Goal: Task Accomplishment & Management: Manage account settings

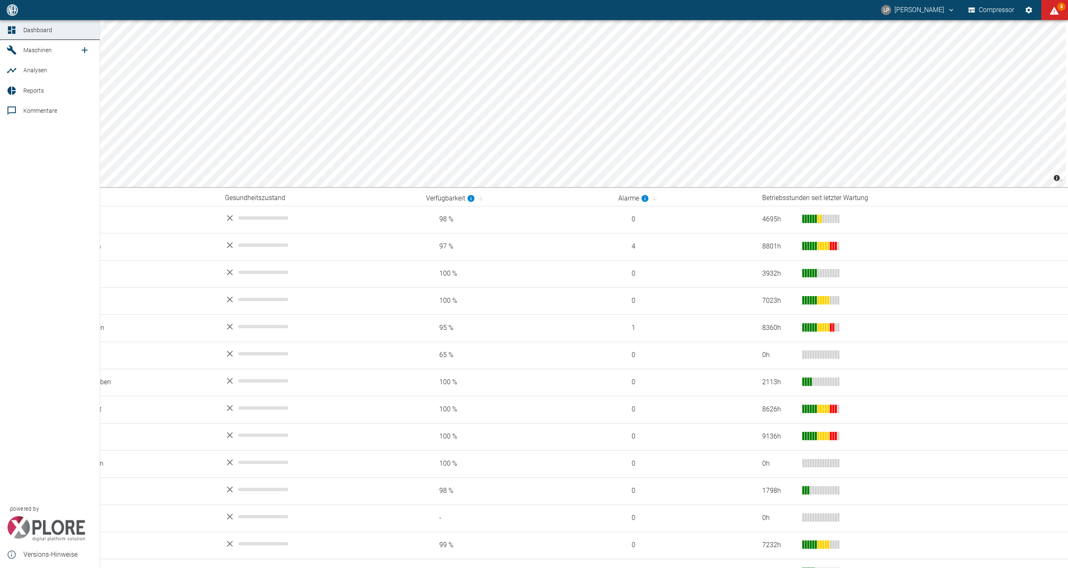
click at [38, 44] on link "Maschinen" at bounding box center [50, 50] width 100 height 20
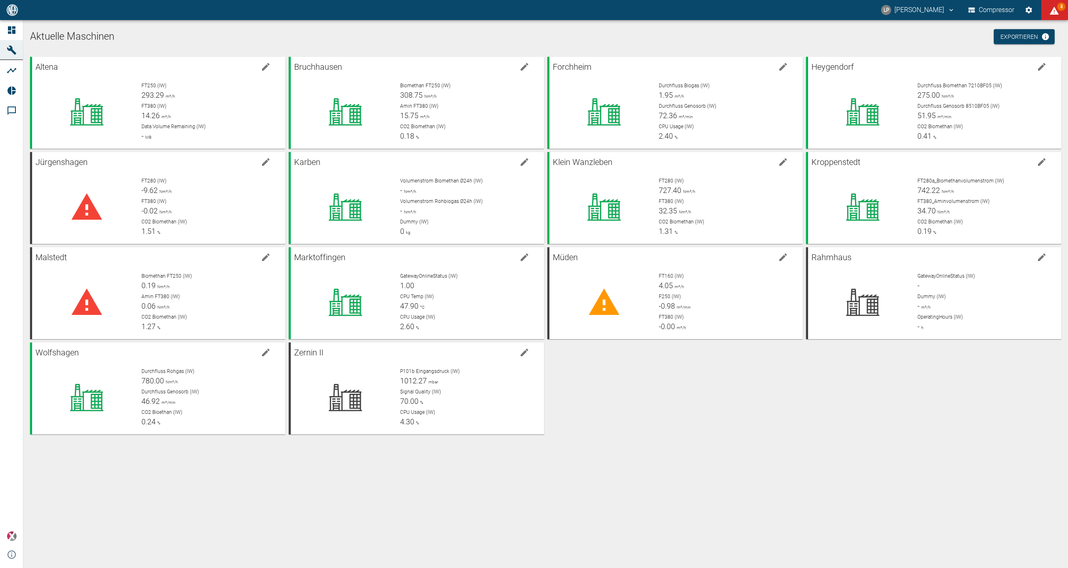
drag, startPoint x: 452, startPoint y: 444, endPoint x: 653, endPoint y: 264, distance: 269.8
click at [452, 444] on div "Aktuelle Maschinen Exportieren Altena FT250 (IW) 293.29 m³/h FT380 (IW) 14.26 m…" at bounding box center [545, 294] width 1045 height 548
click at [1057, 10] on icon "displayAlerts" at bounding box center [1055, 11] width 10 height 10
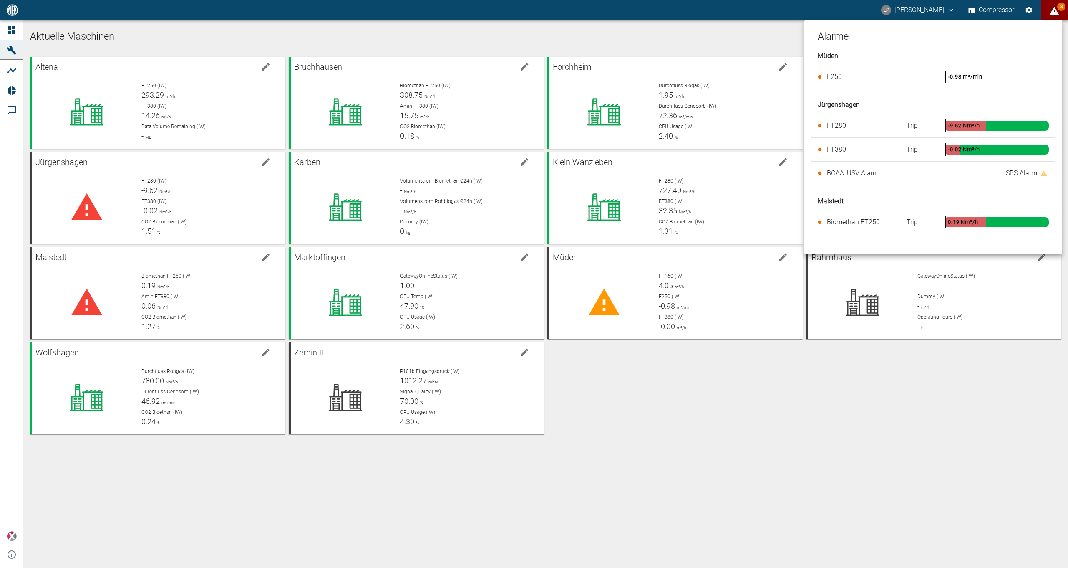
drag, startPoint x: 772, startPoint y: 476, endPoint x: 772, endPoint y: 470, distance: 5.8
click at [772, 473] on div at bounding box center [534, 284] width 1068 height 568
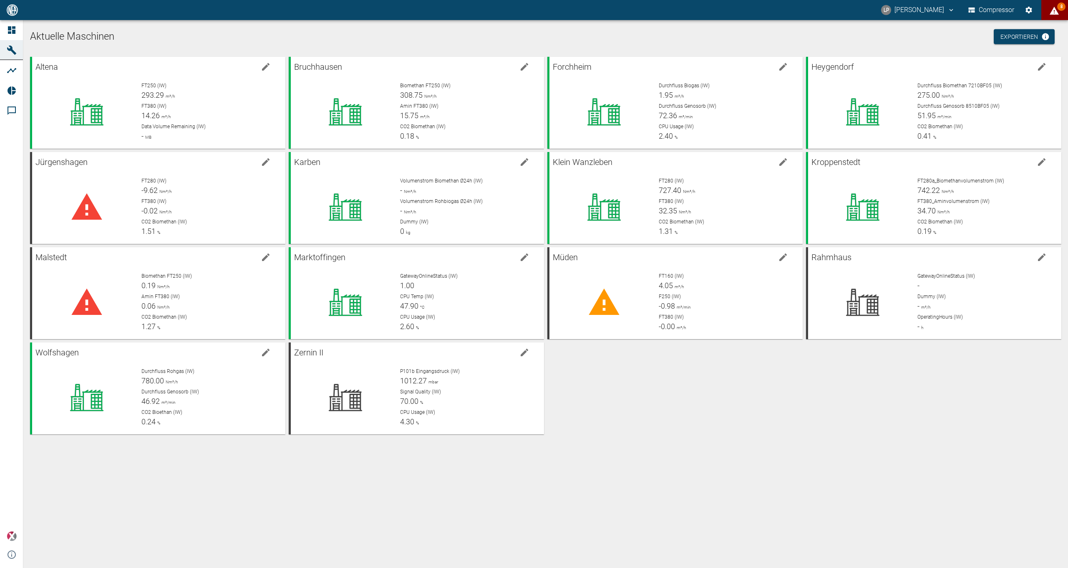
click at [682, 435] on div "Aktuelle Maschinen Exportieren Altena FT250 (IW) 293.29 m³/h FT380 (IW) 14.26 m…" at bounding box center [545, 294] width 1045 height 548
click at [1058, 6] on span "8" at bounding box center [1061, 7] width 8 height 8
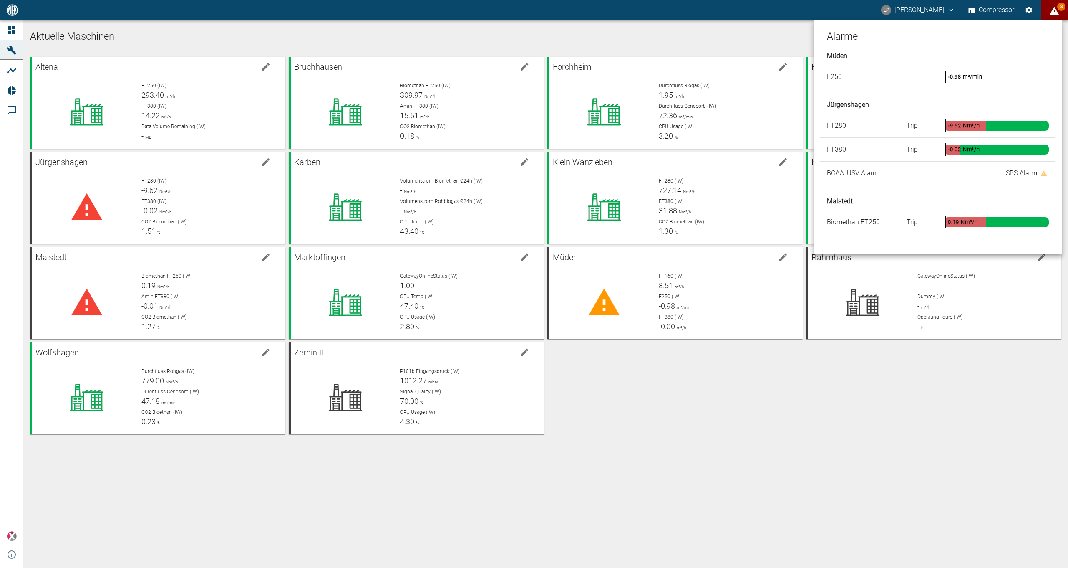
click at [895, 411] on div at bounding box center [534, 284] width 1068 height 568
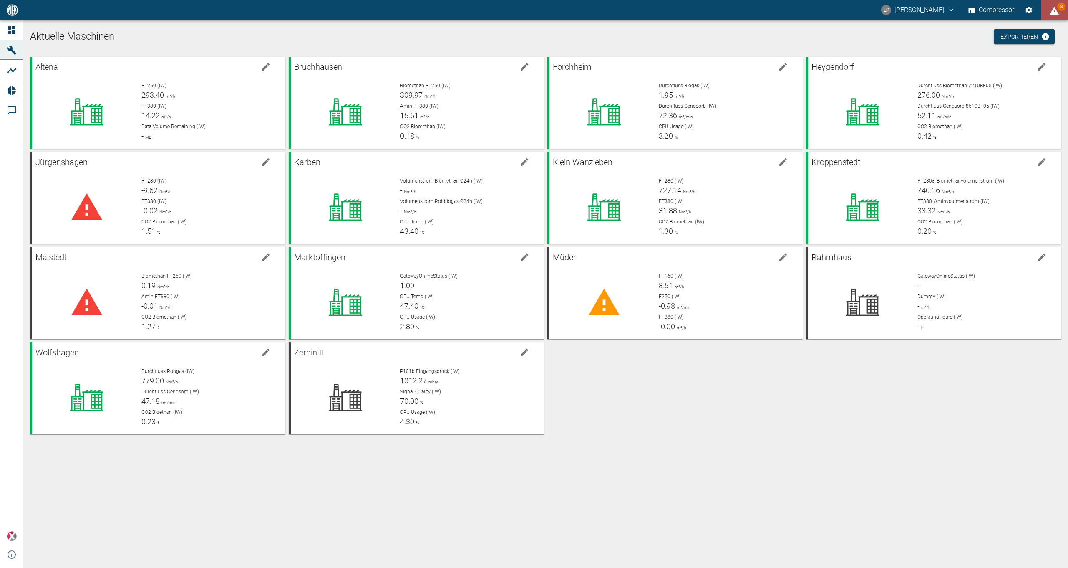
click at [1050, 9] on icon "displayAlerts" at bounding box center [1055, 11] width 10 height 10
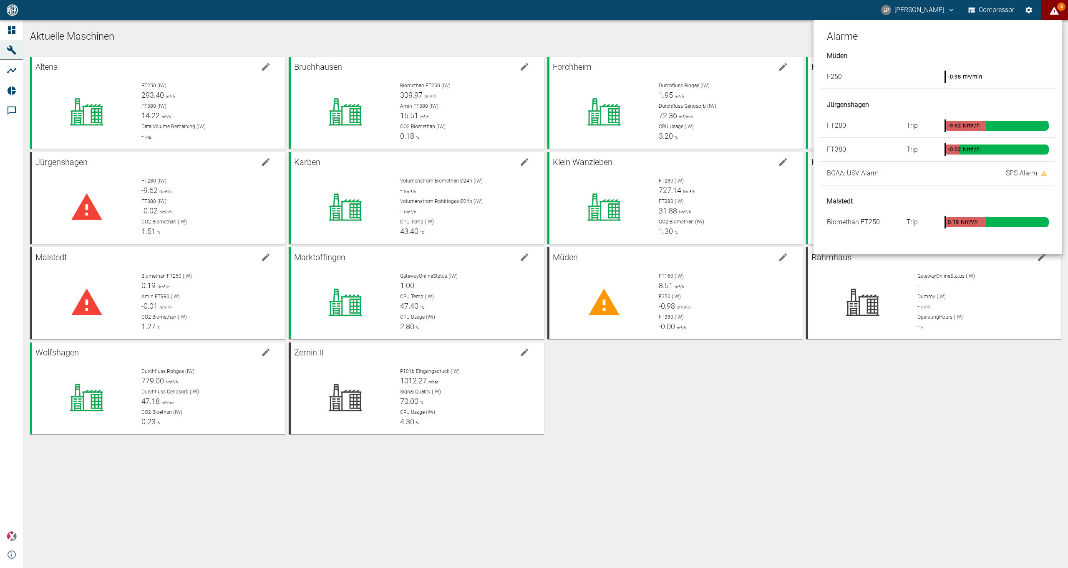
click at [741, 32] on div at bounding box center [534, 284] width 1068 height 568
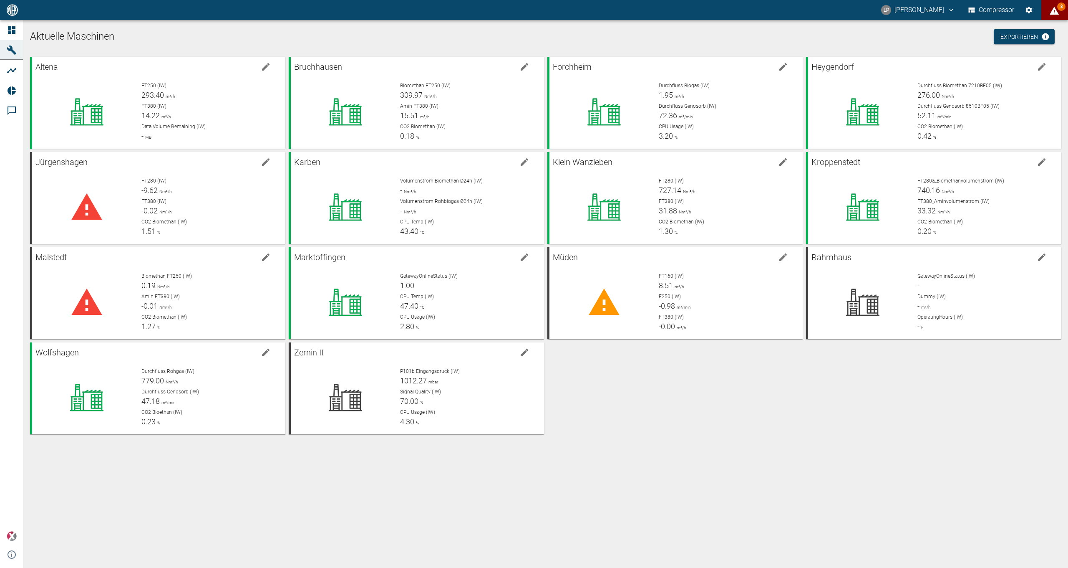
click at [923, 8] on button "LP [PERSON_NAME]" at bounding box center [918, 10] width 76 height 15
click at [992, 5] on div at bounding box center [534, 284] width 1068 height 568
click at [994, 5] on button "Compressor" at bounding box center [992, 10] width 50 height 15
click at [1021, 5] on div at bounding box center [1027, 10] width 20 height 15
click at [1024, 5] on button "Einstellungen" at bounding box center [1029, 10] width 15 height 15
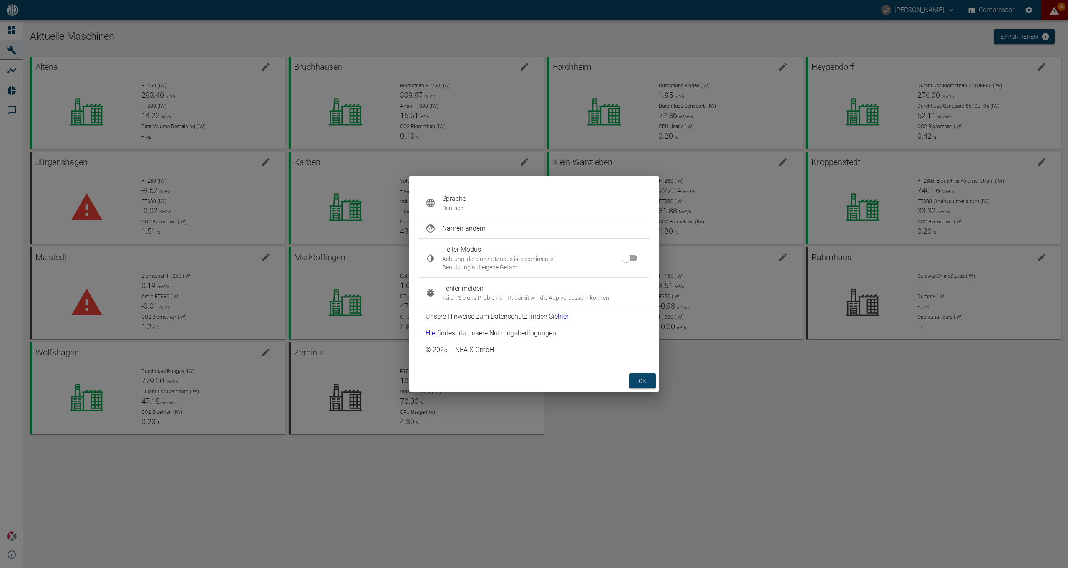
click at [642, 416] on div "Sprache Deutsch Namen ändern Heller Modus Achtung, der dunkle Modus ist experim…" at bounding box center [534, 284] width 1068 height 568
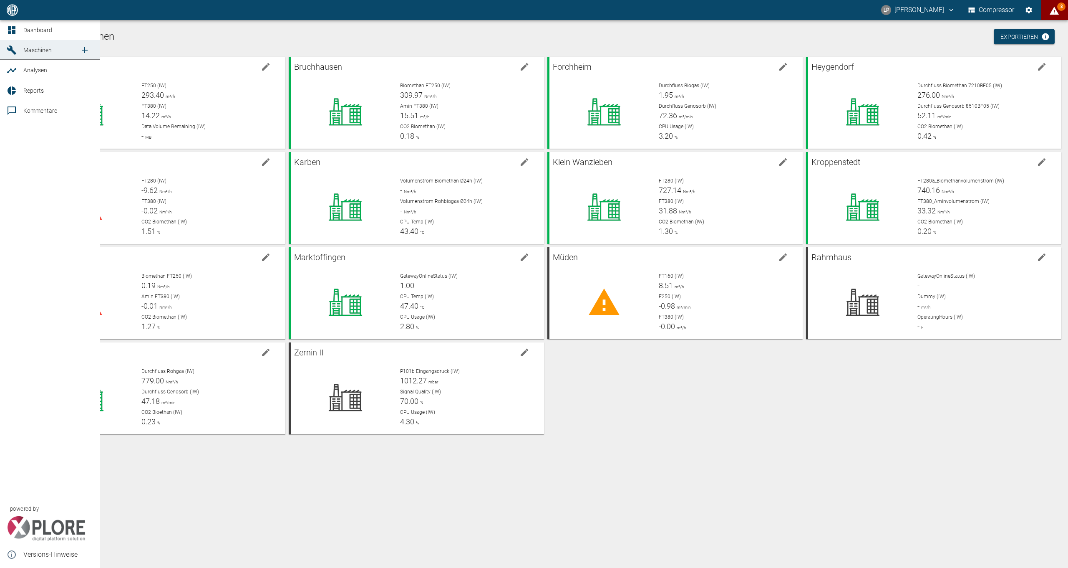
click at [35, 28] on span "Dashboard" at bounding box center [37, 30] width 29 height 7
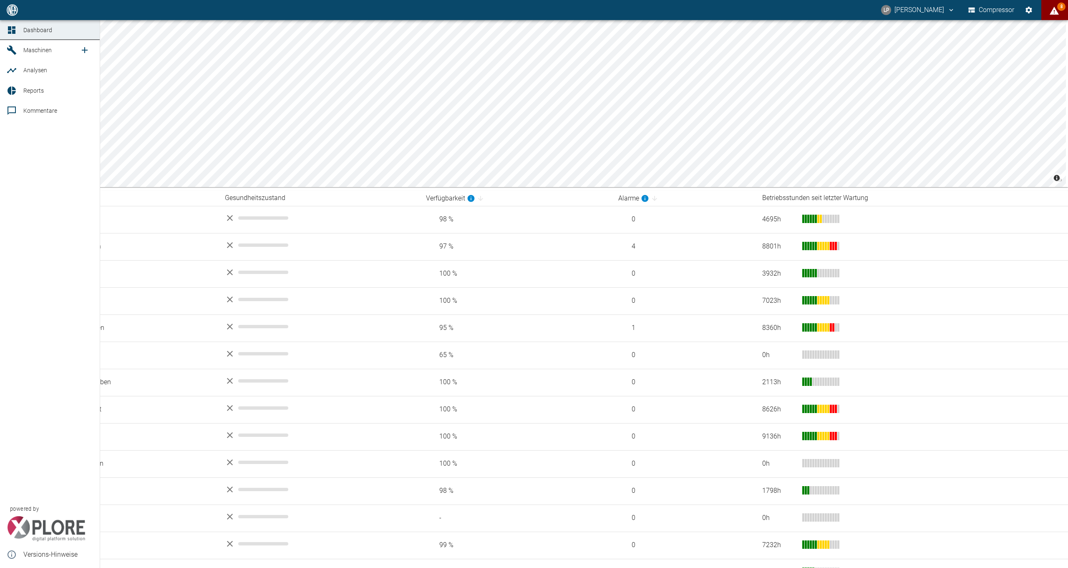
click at [15, 53] on icon at bounding box center [11, 49] width 9 height 9
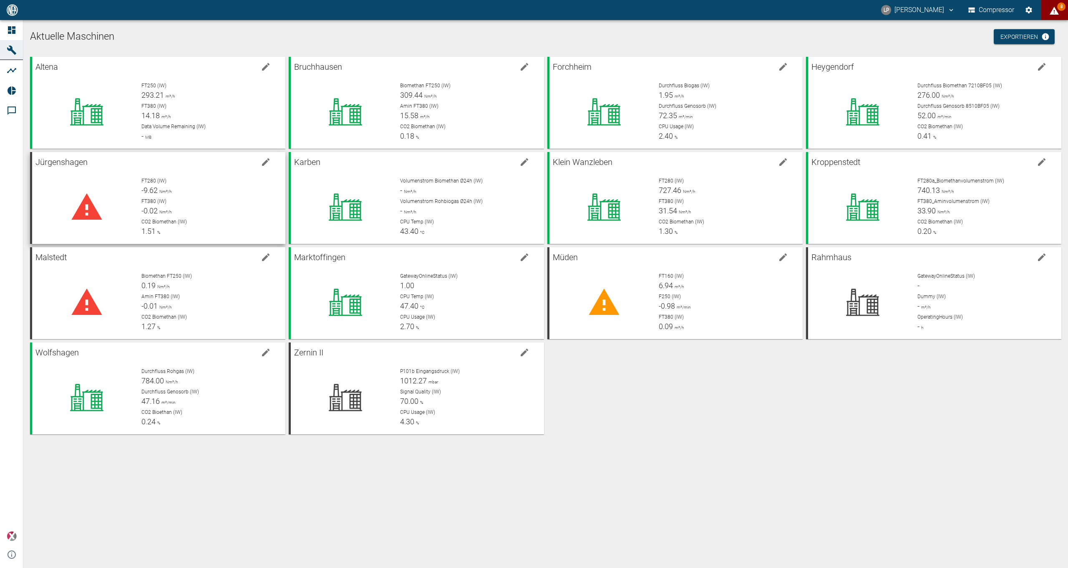
click at [137, 182] on div "FT280 (IW) -9.62 Nm³/h FT380 (IW) -0.02 Nm³/h CO2 Biomethan (IW) 1.51 %" at bounding box center [207, 203] width 144 height 67
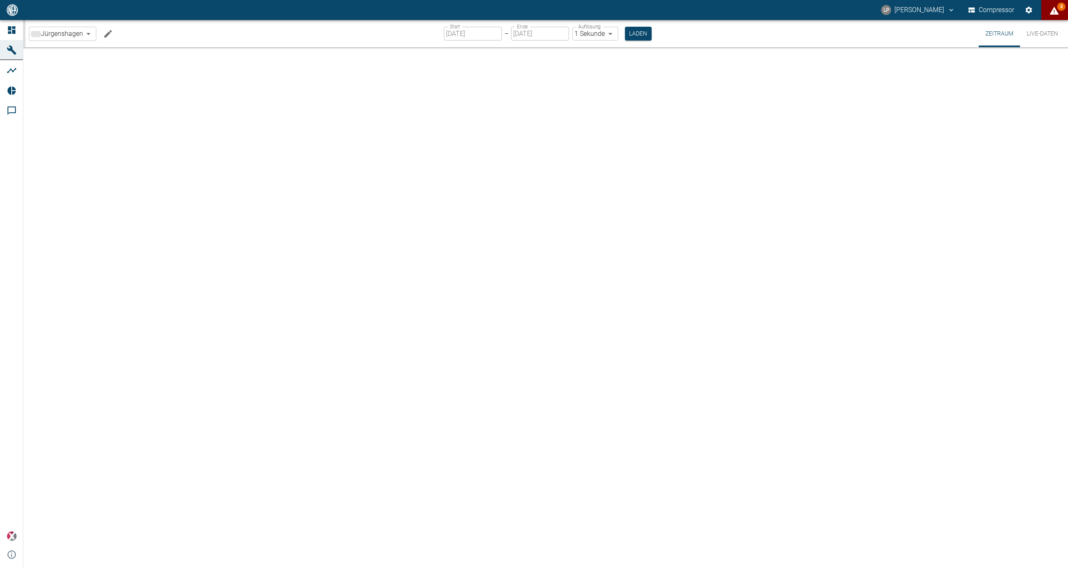
type input "2min"
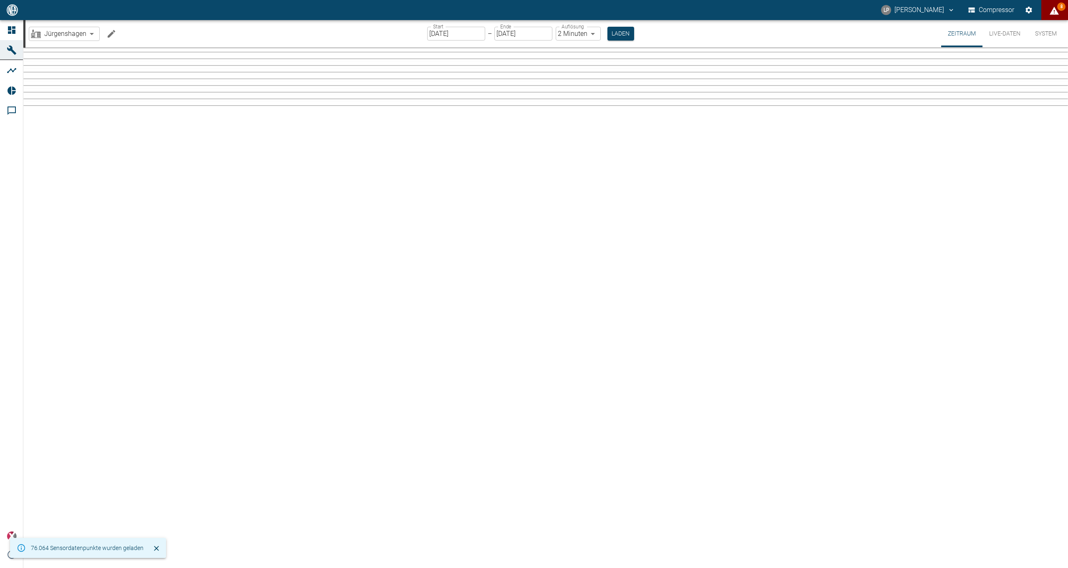
click at [1007, 33] on button "Live-Daten" at bounding box center [1005, 33] width 45 height 27
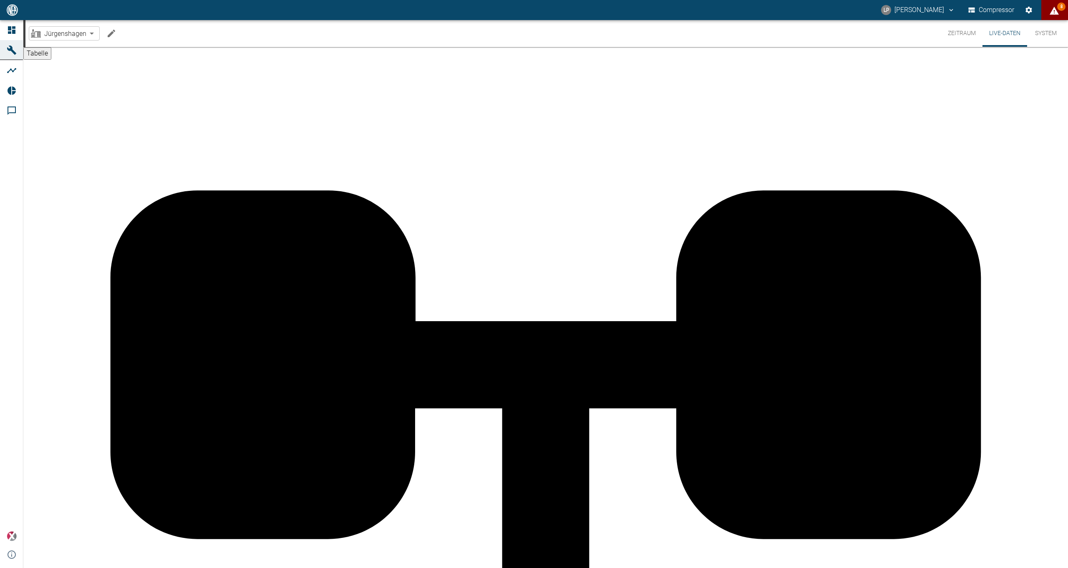
type input "110"
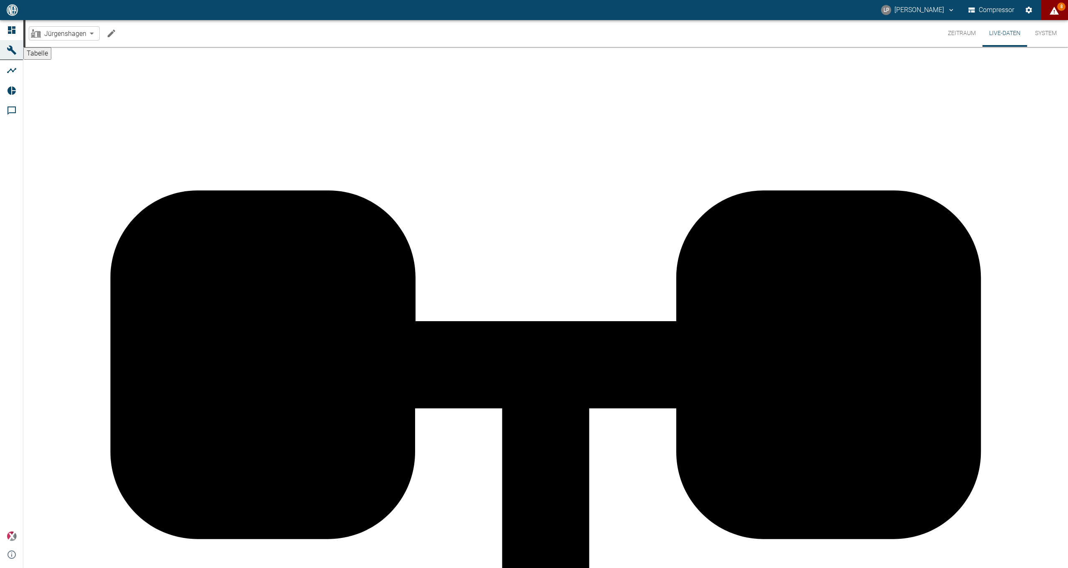
type input "115"
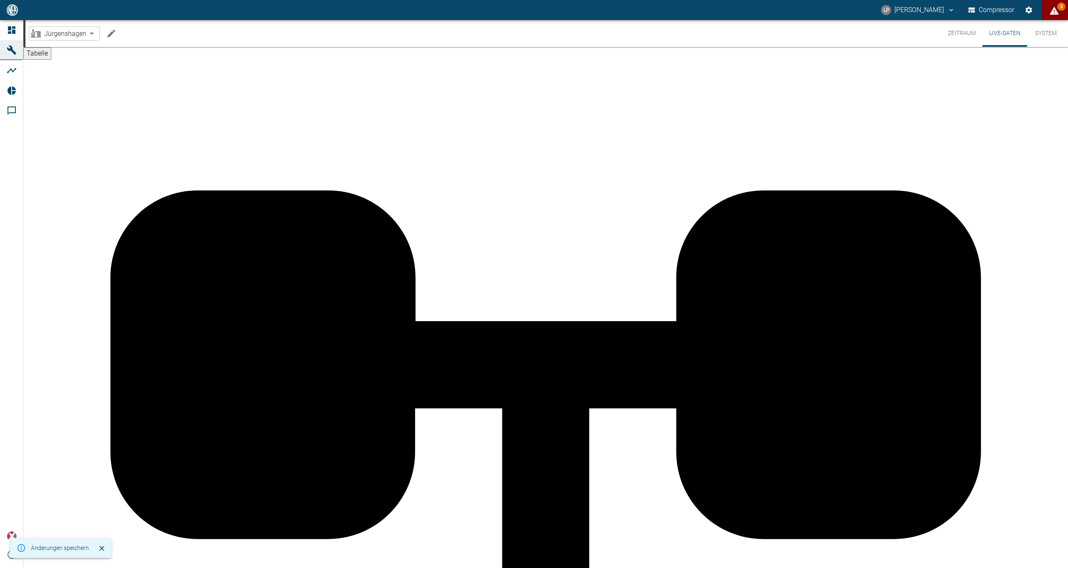
type input "115"
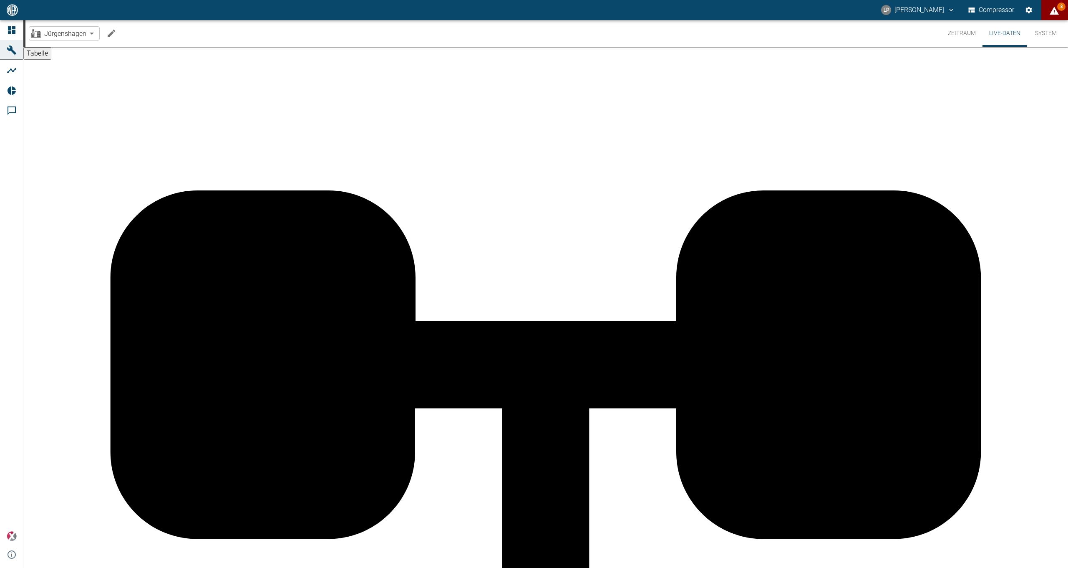
click at [1058, 9] on span "8" at bounding box center [1061, 7] width 8 height 8
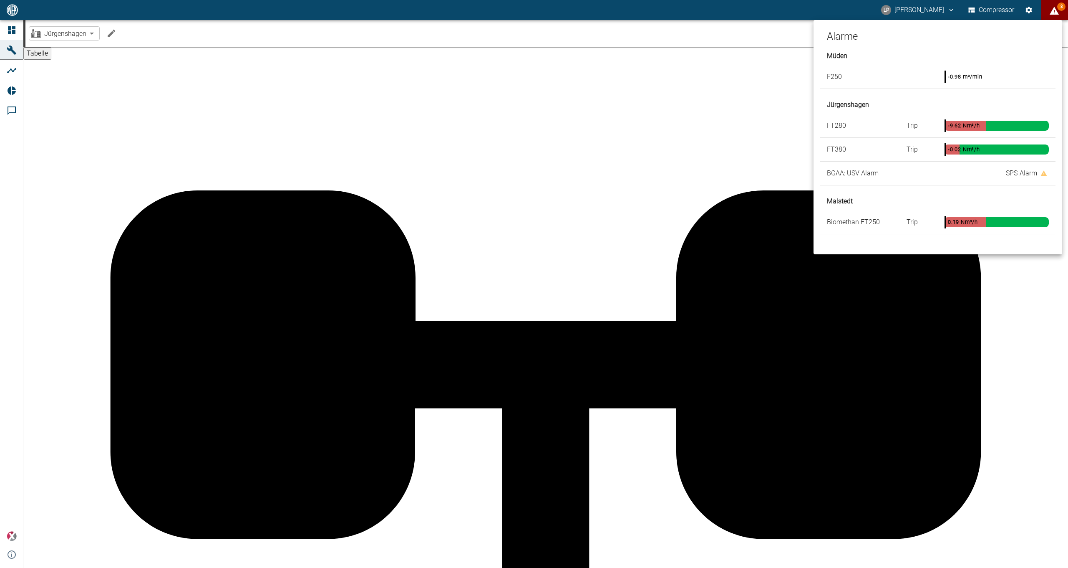
click at [623, 337] on div at bounding box center [534, 284] width 1068 height 568
